Goal: Navigation & Orientation: Find specific page/section

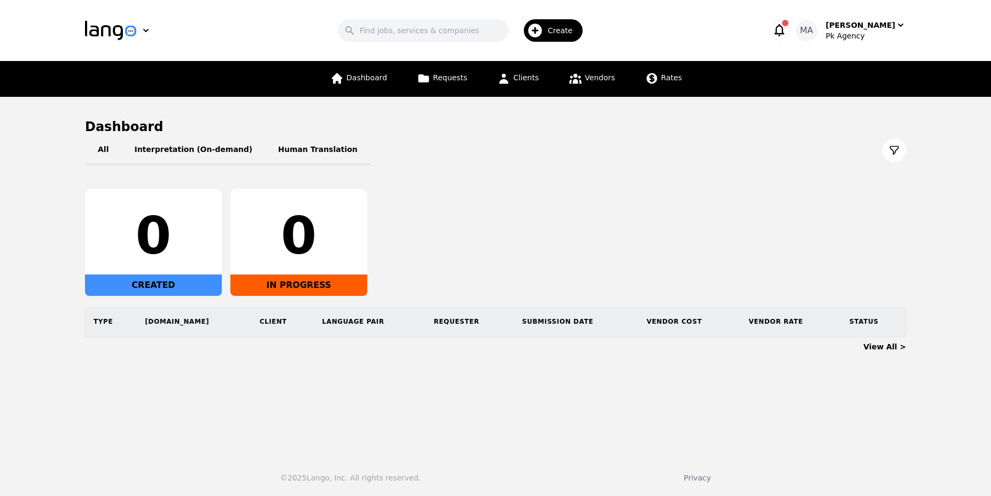
click at [785, 25] on icon "button" at bounding box center [780, 30] width 10 height 12
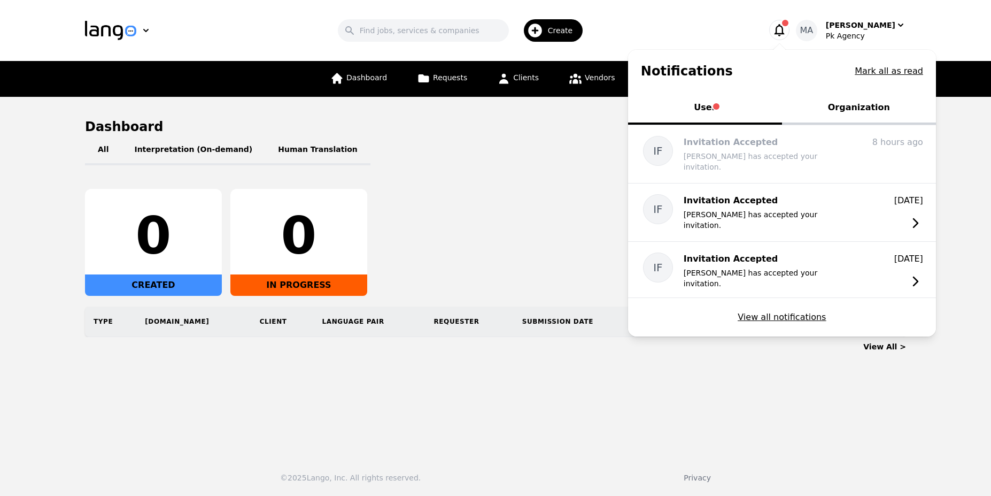
click at [841, 111] on button "Organization" at bounding box center [859, 109] width 154 height 32
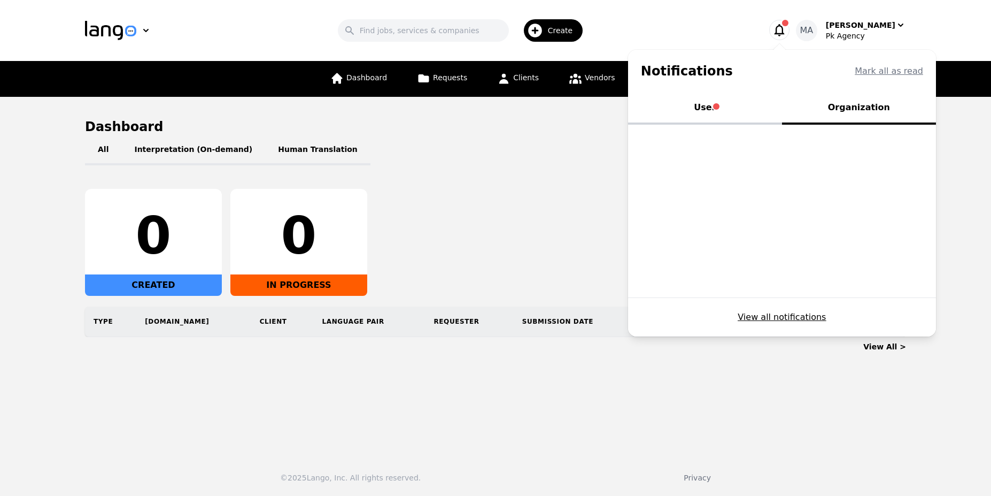
click at [535, 153] on div "All Interpretation (On-demand) Human Translation" at bounding box center [495, 150] width 821 height 30
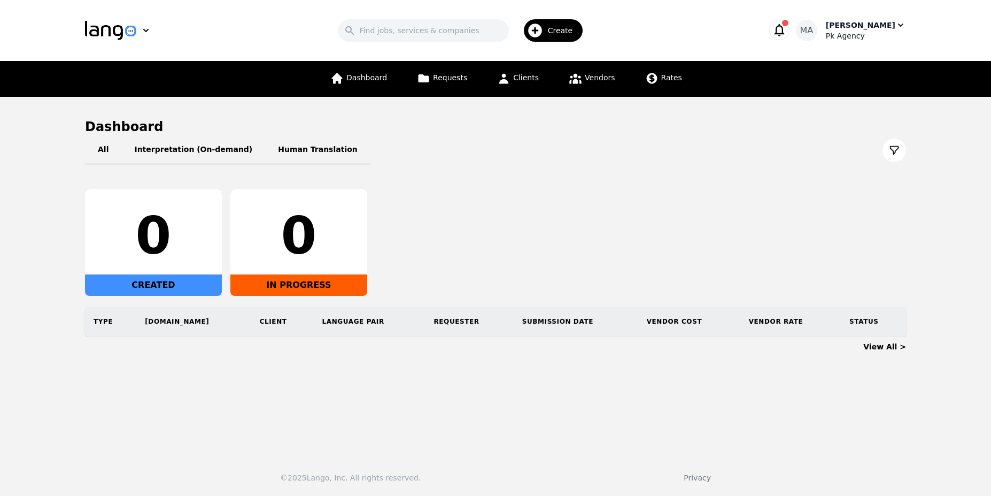
click at [818, 36] on div "MA" at bounding box center [806, 30] width 21 height 21
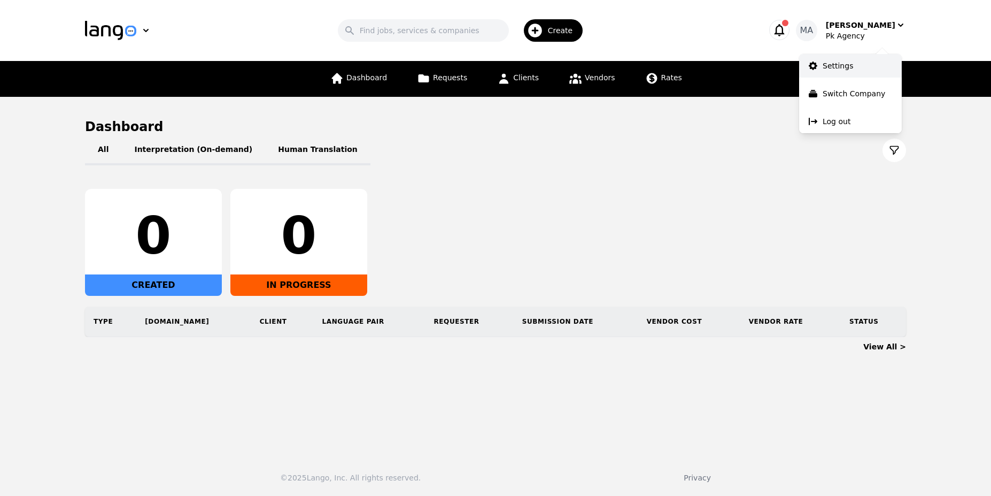
click at [824, 77] on link "Settings" at bounding box center [850, 66] width 103 height 24
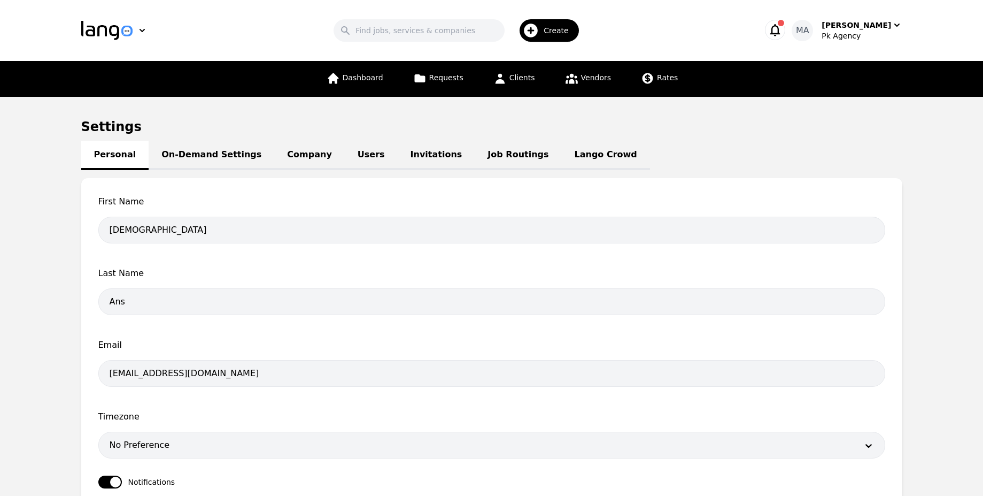
click at [398, 159] on link "Invitations" at bounding box center [437, 155] width 78 height 29
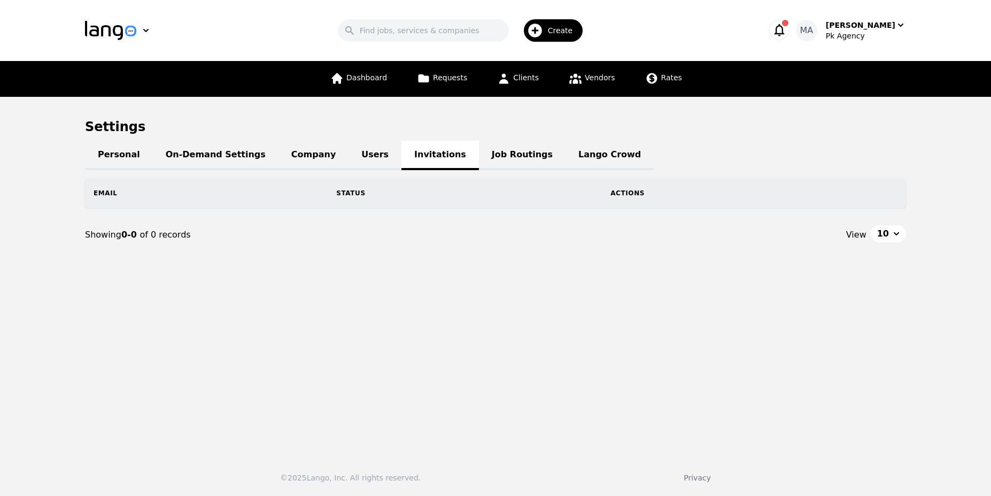
click at [358, 157] on link "Users" at bounding box center [375, 155] width 53 height 29
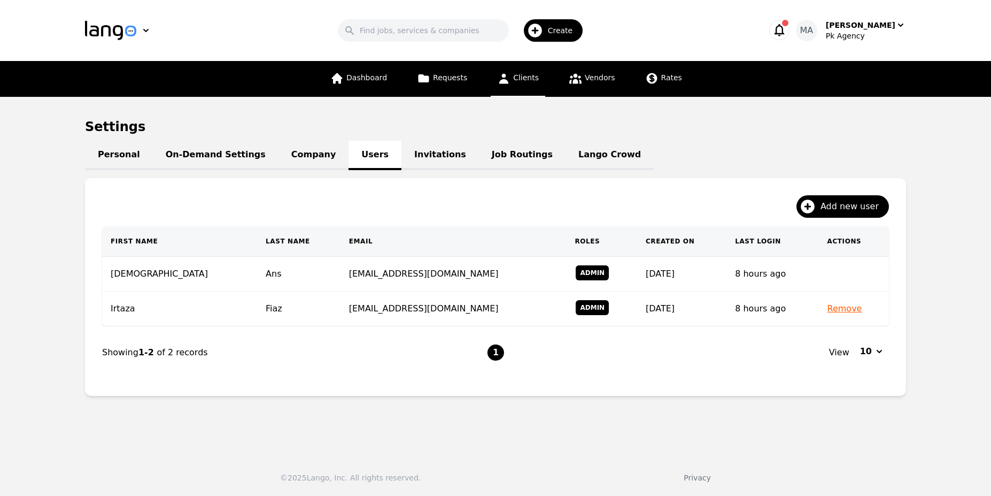
click at [503, 90] on link "Clients" at bounding box center [518, 79] width 55 height 36
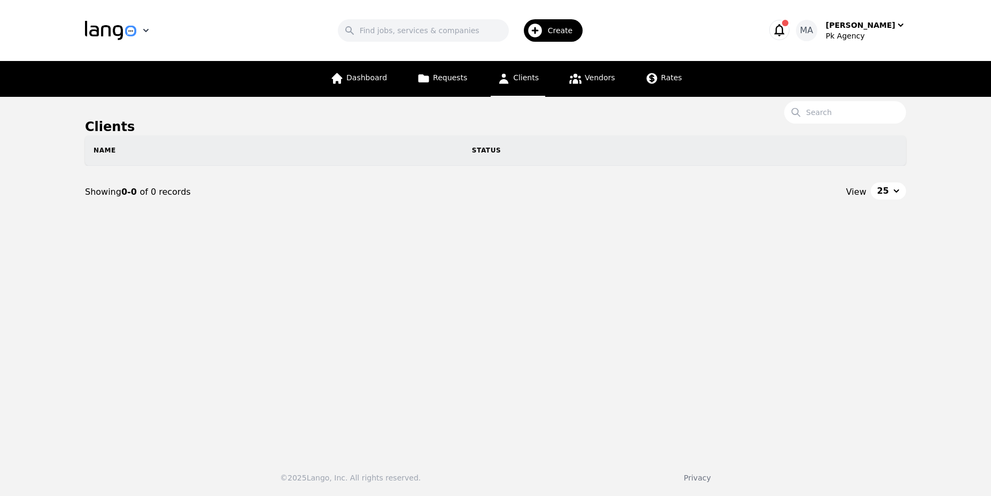
click at [106, 27] on img "button" at bounding box center [110, 30] width 51 height 19
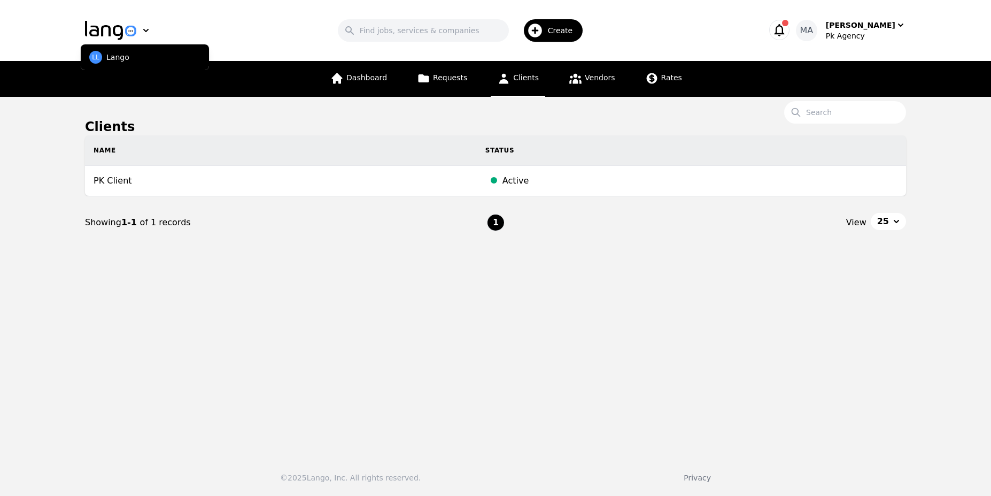
click at [281, 29] on div "Search Create" at bounding box center [463, 30] width 569 height 31
